Goal: Information Seeking & Learning: Learn about a topic

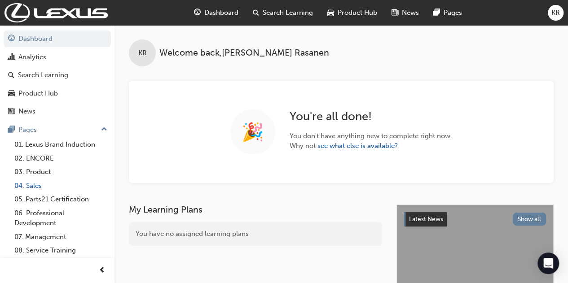
click at [33, 188] on link "04. Sales" at bounding box center [61, 186] width 100 height 14
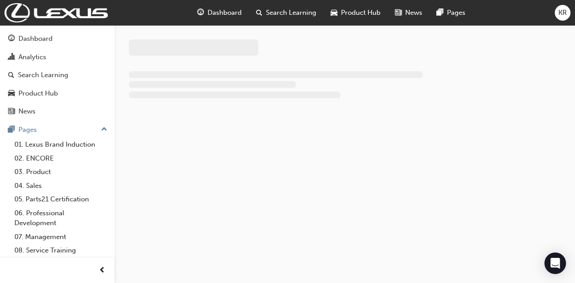
click at [292, 12] on span "Search Learning" at bounding box center [291, 13] width 50 height 10
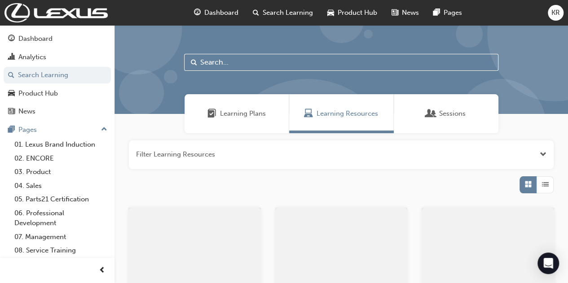
click at [234, 56] on input "text" at bounding box center [341, 62] width 314 height 17
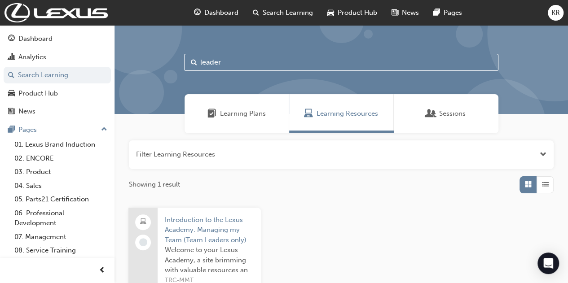
drag, startPoint x: 229, startPoint y: 62, endPoint x: 137, endPoint y: 71, distance: 92.1
click at [137, 71] on div "leader" at bounding box center [342, 69] width 454 height 89
type input "customer"
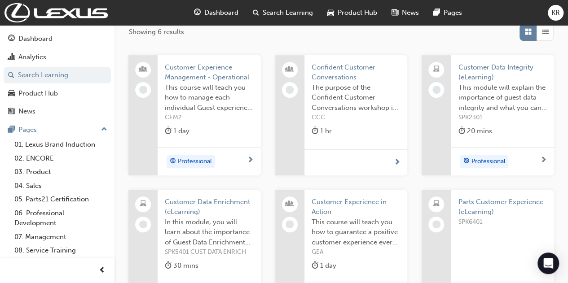
scroll to position [154, 0]
click at [31, 184] on link "04. Sales" at bounding box center [61, 186] width 100 height 14
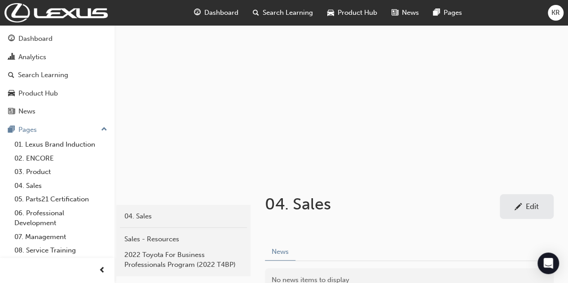
click at [280, 10] on span "Search Learning" at bounding box center [288, 13] width 50 height 10
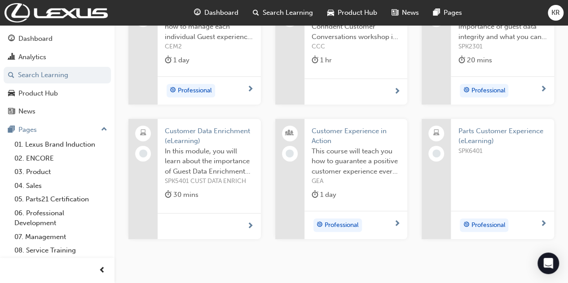
scroll to position [225, 0]
click at [505, 94] on span "Professional" at bounding box center [488, 90] width 34 height 10
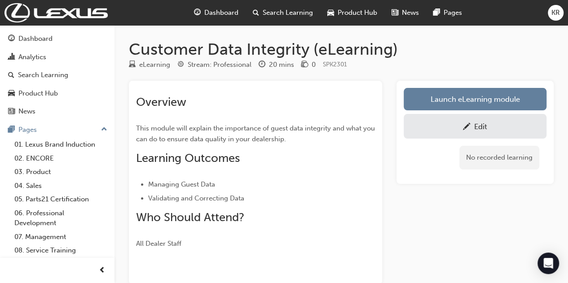
click at [341, 11] on span "Product Hub" at bounding box center [358, 13] width 40 height 10
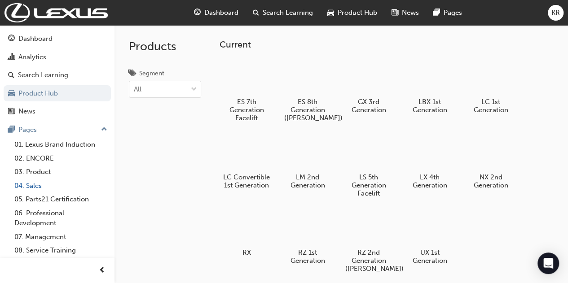
click at [44, 186] on link "04. Sales" at bounding box center [61, 186] width 100 height 14
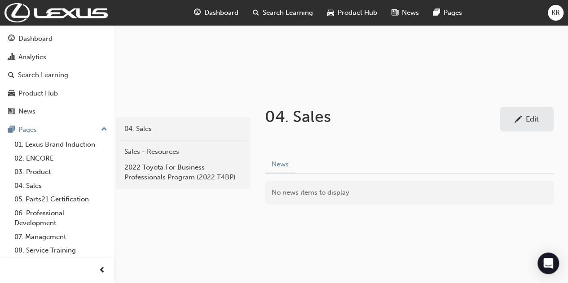
scroll to position [88, 0]
click at [261, 12] on div "Search Learning" at bounding box center [283, 13] width 75 height 18
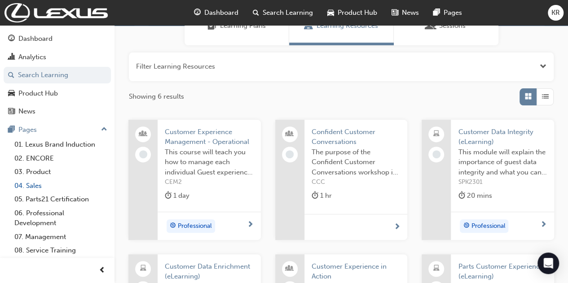
click at [31, 184] on link "04. Sales" at bounding box center [61, 186] width 100 height 14
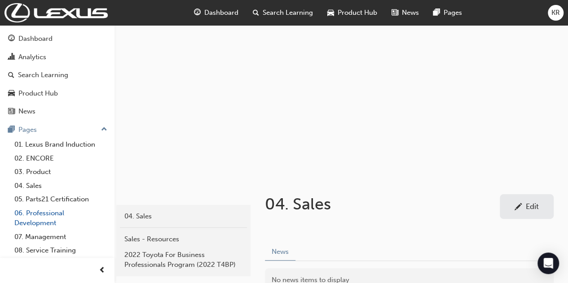
click at [35, 216] on link "06. Professional Development" at bounding box center [61, 219] width 100 height 24
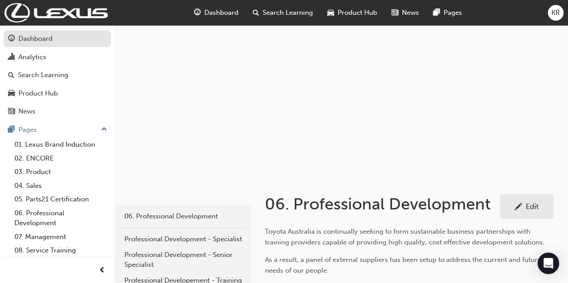
click at [20, 38] on div "Dashboard" at bounding box center [35, 39] width 34 height 10
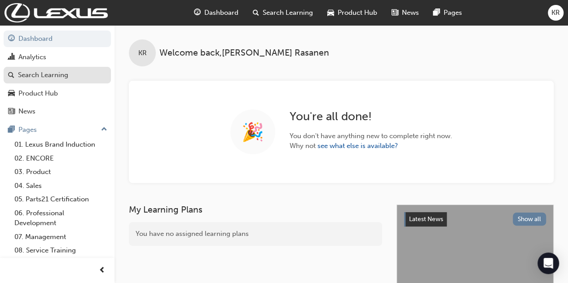
click at [39, 74] on div "Search Learning" at bounding box center [43, 75] width 50 height 10
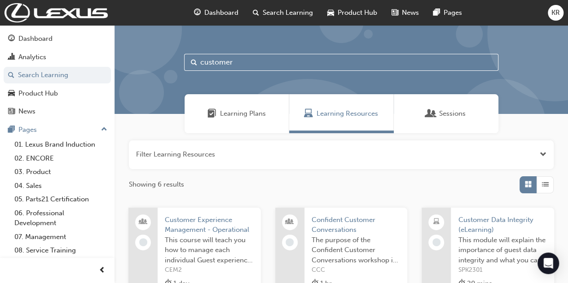
drag, startPoint x: 239, startPoint y: 63, endPoint x: 223, endPoint y: 62, distance: 16.3
drag, startPoint x: 223, startPoint y: 62, endPoint x: 346, endPoint y: 54, distance: 123.7
drag, startPoint x: 346, startPoint y: 54, endPoint x: 146, endPoint y: 65, distance: 201.1
drag, startPoint x: 146, startPoint y: 65, endPoint x: 242, endPoint y: 55, distance: 96.6
click at [242, 55] on input "customer" at bounding box center [341, 62] width 314 height 17
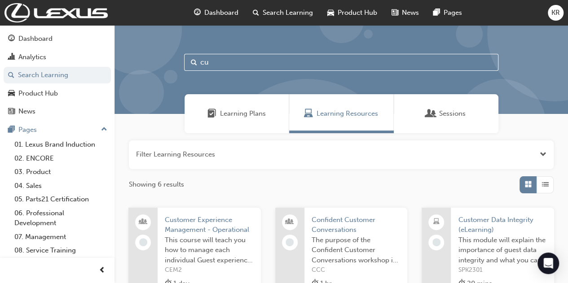
type input "c"
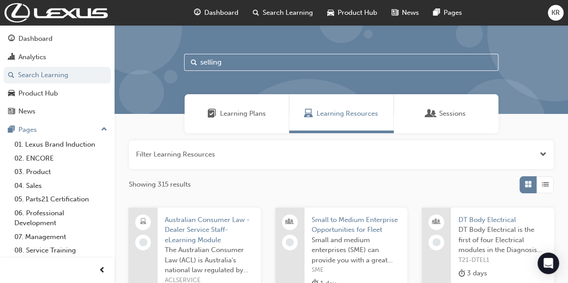
type input "selling"
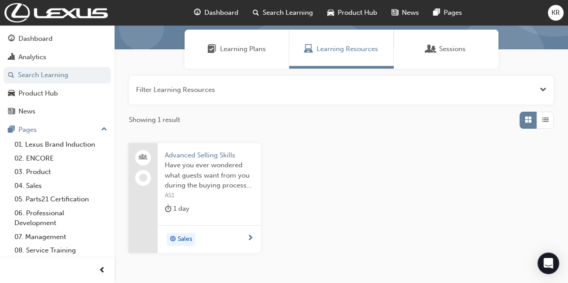
scroll to position [66, 0]
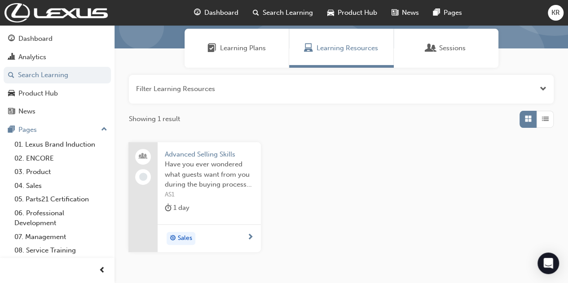
click at [177, 234] on div "Sales" at bounding box center [181, 239] width 22 height 12
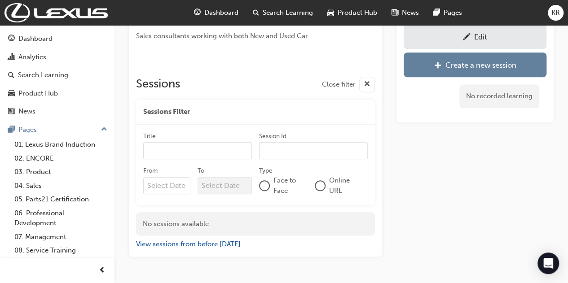
scroll to position [421, 0]
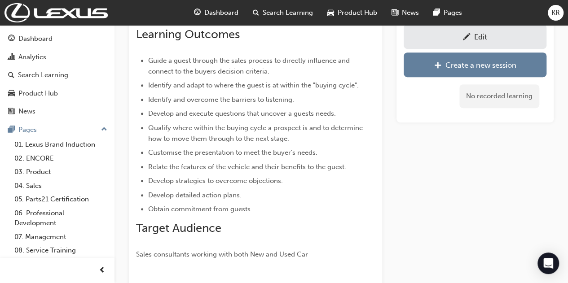
scroll to position [8, 0]
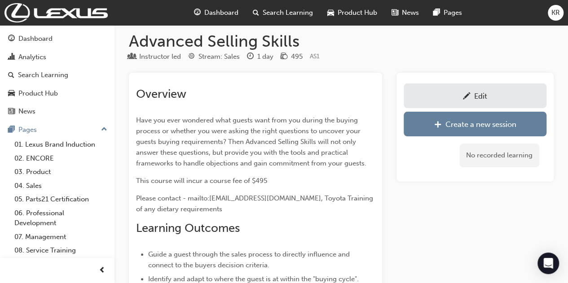
click at [266, 8] on span "Search Learning" at bounding box center [288, 13] width 50 height 10
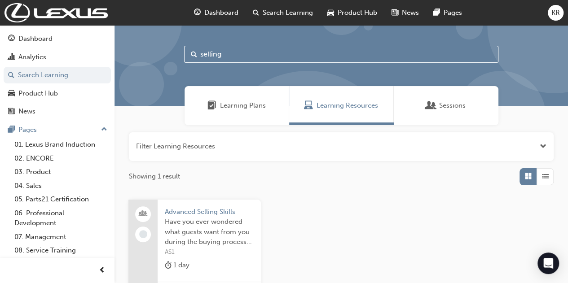
drag, startPoint x: 236, startPoint y: 57, endPoint x: 151, endPoint y: 36, distance: 87.8
click at [151, 36] on div "selling" at bounding box center [342, 61] width 454 height 89
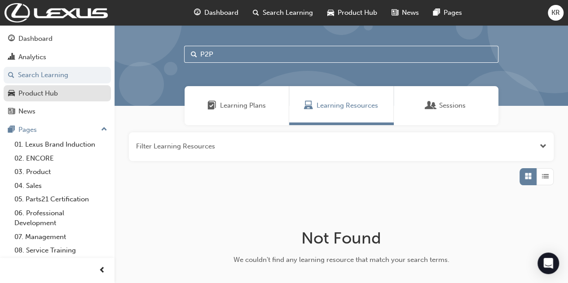
type input "P2P"
click at [57, 94] on div "Product Hub" at bounding box center [38, 93] width 40 height 10
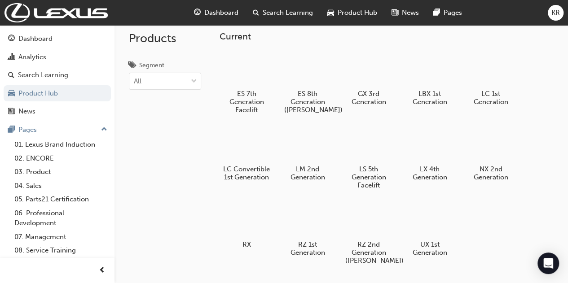
click at [211, 15] on span "Dashboard" at bounding box center [221, 13] width 34 height 10
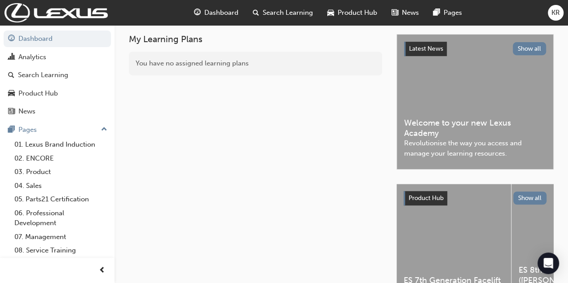
scroll to position [171, 0]
click at [34, 184] on link "04. Sales" at bounding box center [61, 186] width 100 height 14
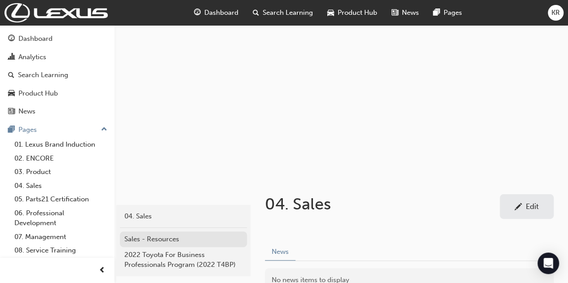
click at [155, 234] on div "Sales - Resources" at bounding box center [183, 239] width 118 height 10
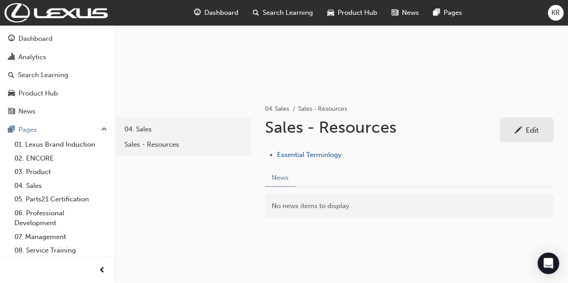
scroll to position [89, 0]
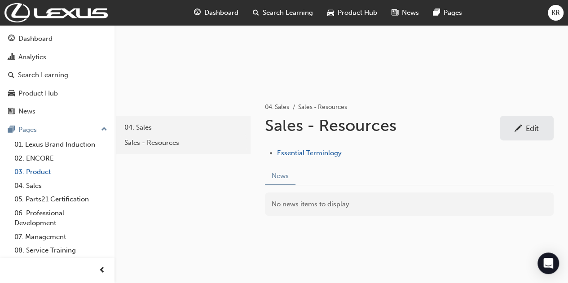
click at [39, 172] on link "03. Product" at bounding box center [61, 172] width 100 height 14
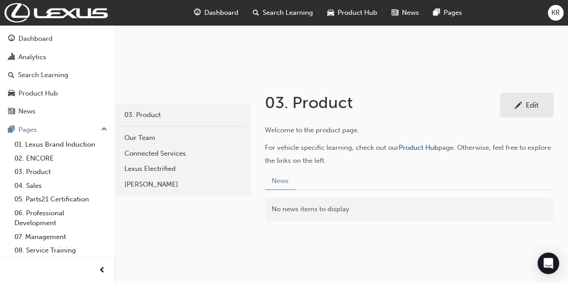
scroll to position [105, 0]
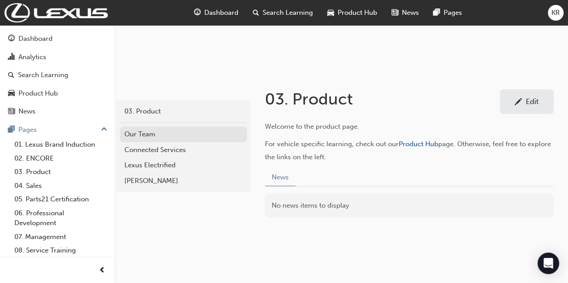
click at [154, 141] on link "Our Team" at bounding box center [183, 135] width 127 height 16
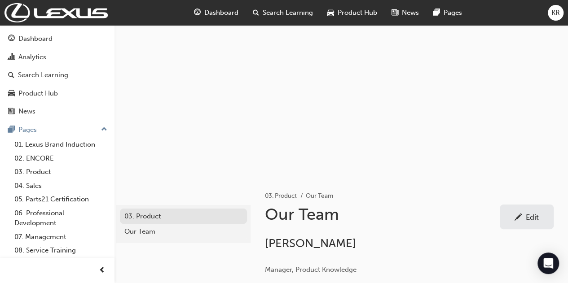
click at [144, 218] on div "03. Product" at bounding box center [183, 217] width 118 height 10
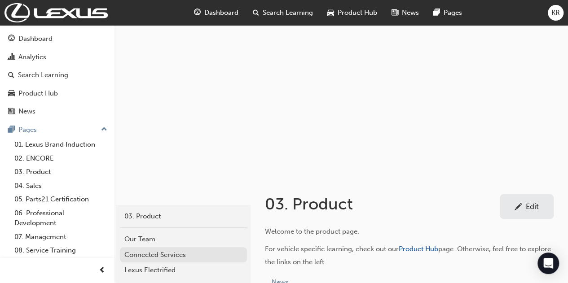
click at [155, 254] on div "Connected Services" at bounding box center [183, 255] width 118 height 10
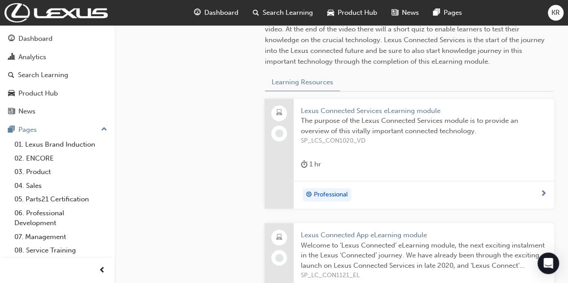
scroll to position [349, 0]
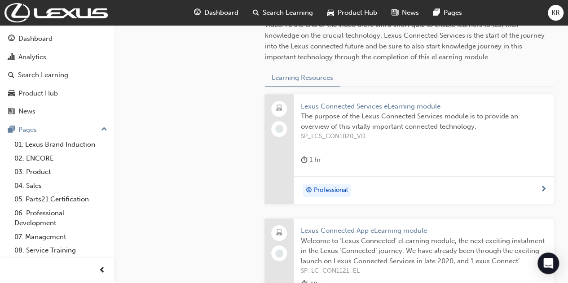
drag, startPoint x: 158, startPoint y: 236, endPoint x: 153, endPoint y: 234, distance: 5.8
click at [158, 236] on div "connected-services 03. Product Connected Services" at bounding box center [183, 162] width 136 height 670
click at [34, 223] on link "06. Professional Development" at bounding box center [61, 219] width 100 height 24
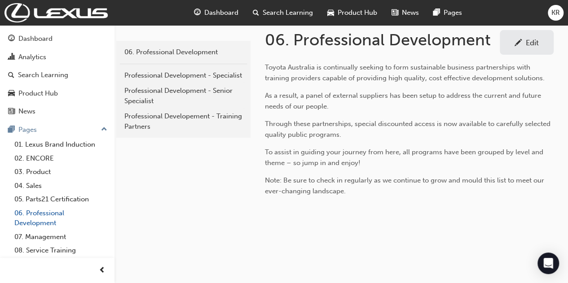
scroll to position [164, 0]
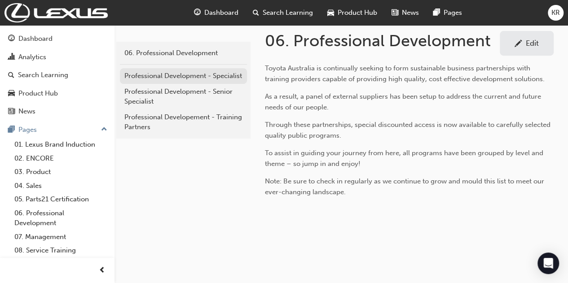
click at [151, 76] on div "Professional Development - Specialist" at bounding box center [183, 76] width 118 height 10
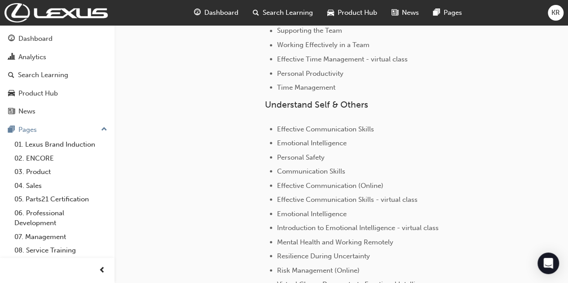
scroll to position [794, 0]
click at [297, 168] on span "Communication Skills" at bounding box center [311, 170] width 68 height 8
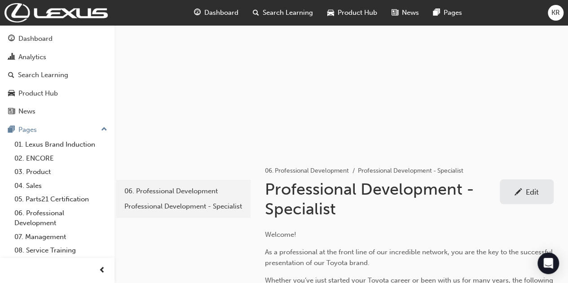
scroll to position [0, 0]
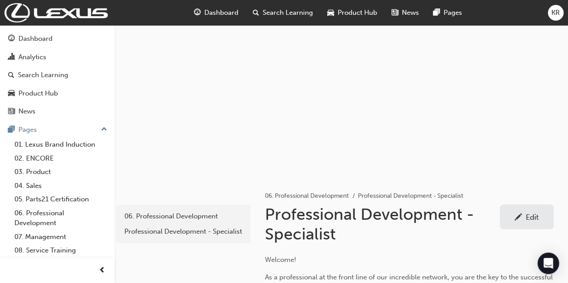
click at [232, 164] on div at bounding box center [342, 100] width 454 height 151
click at [293, 12] on span "Search Learning" at bounding box center [288, 13] width 50 height 10
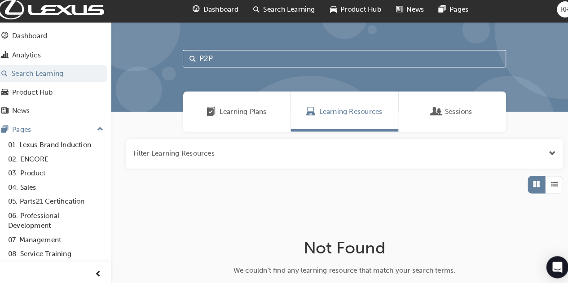
scroll to position [2, 0]
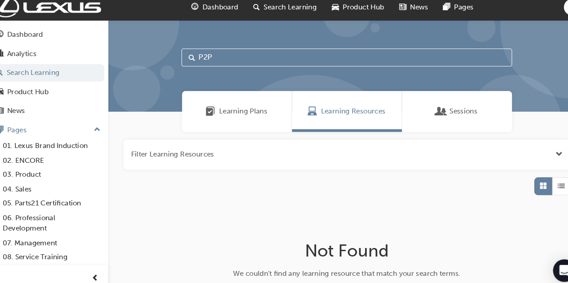
click at [242, 115] on span "Learning Plans" at bounding box center [243, 112] width 46 height 10
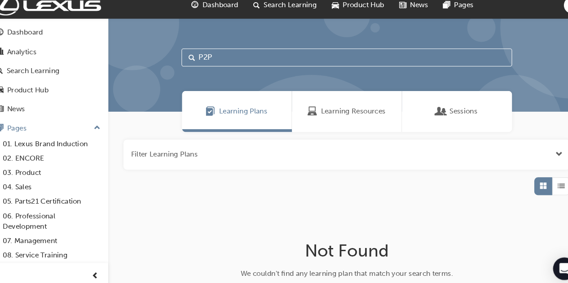
drag, startPoint x: 154, startPoint y: 69, endPoint x: 159, endPoint y: 68, distance: 5.0
click at [159, 68] on div at bounding box center [137, 30] width 90 height 90
drag, startPoint x: 222, startPoint y: 62, endPoint x: 166, endPoint y: 60, distance: 56.2
click at [166, 60] on div "P2P" at bounding box center [342, 69] width 454 height 89
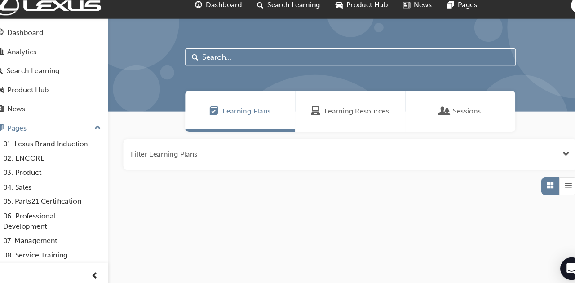
click at [241, 112] on span "Learning Plans" at bounding box center [246, 114] width 46 height 10
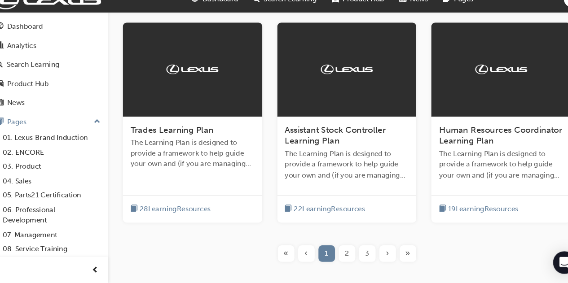
scroll to position [380, 0]
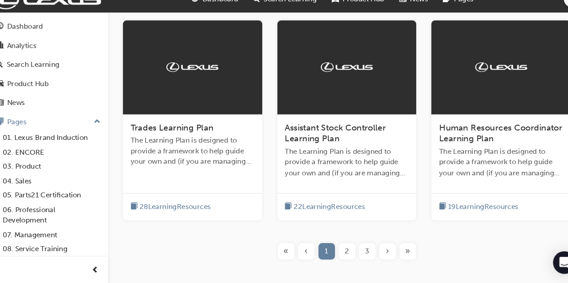
click at [344, 252] on div "2" at bounding box center [342, 253] width 16 height 16
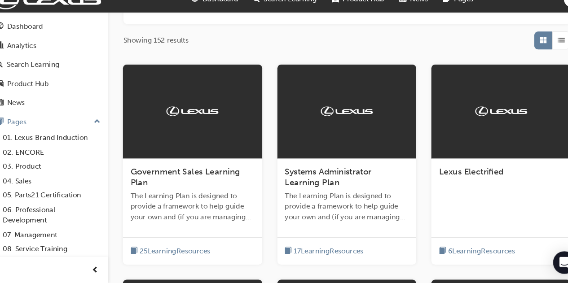
scroll to position [137, 0]
